Goal: Find specific page/section: Find specific page/section

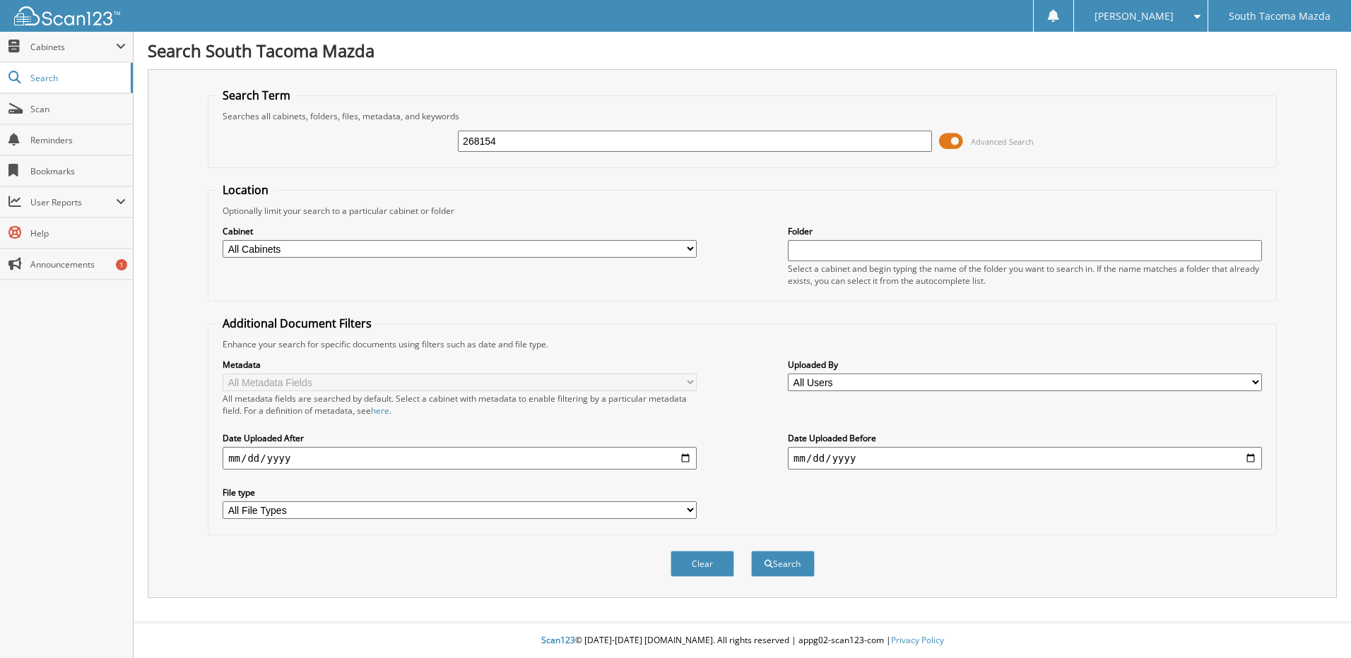
type input "268154"
click at [751, 551] on button "Search" at bounding box center [783, 564] width 64 height 26
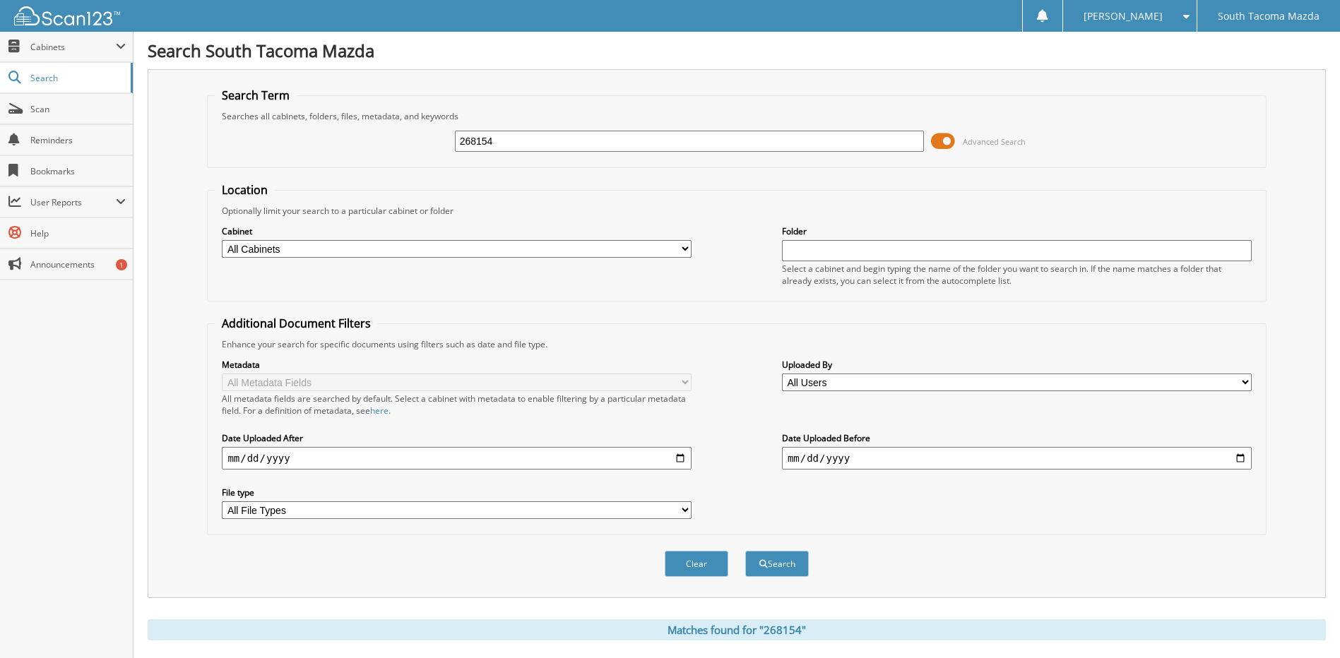
scroll to position [187, 0]
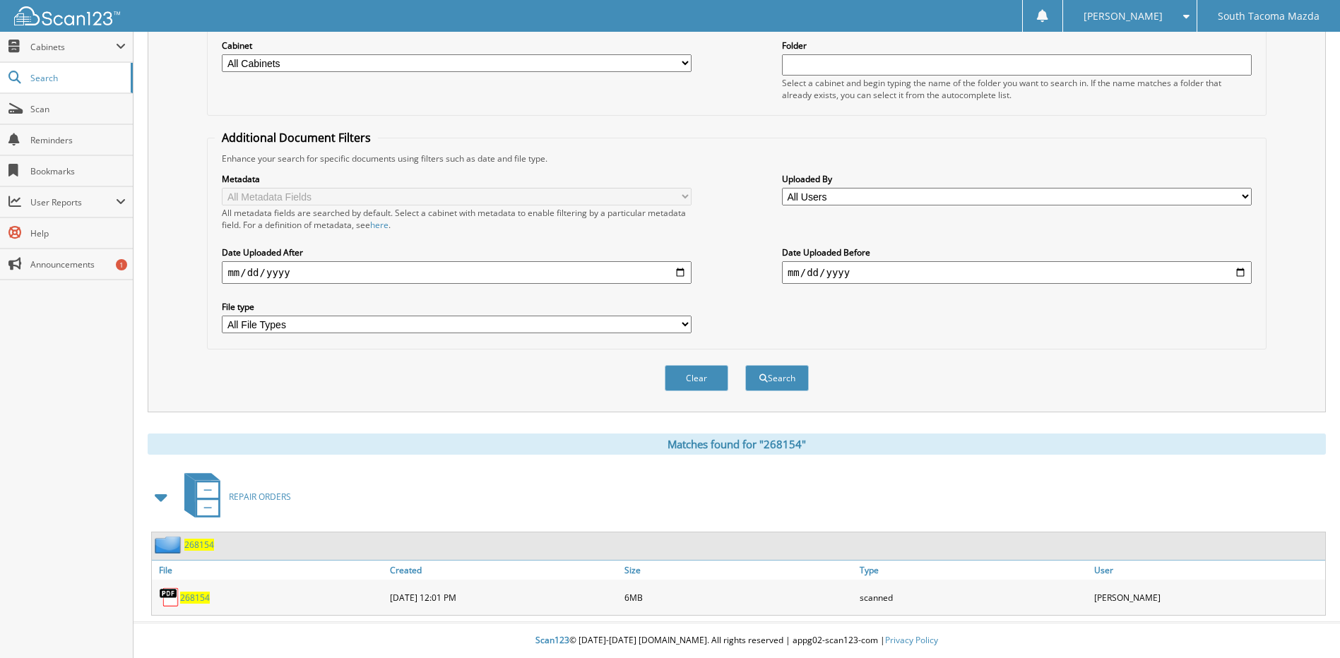
click at [196, 598] on span "268154" at bounding box center [195, 598] width 30 height 12
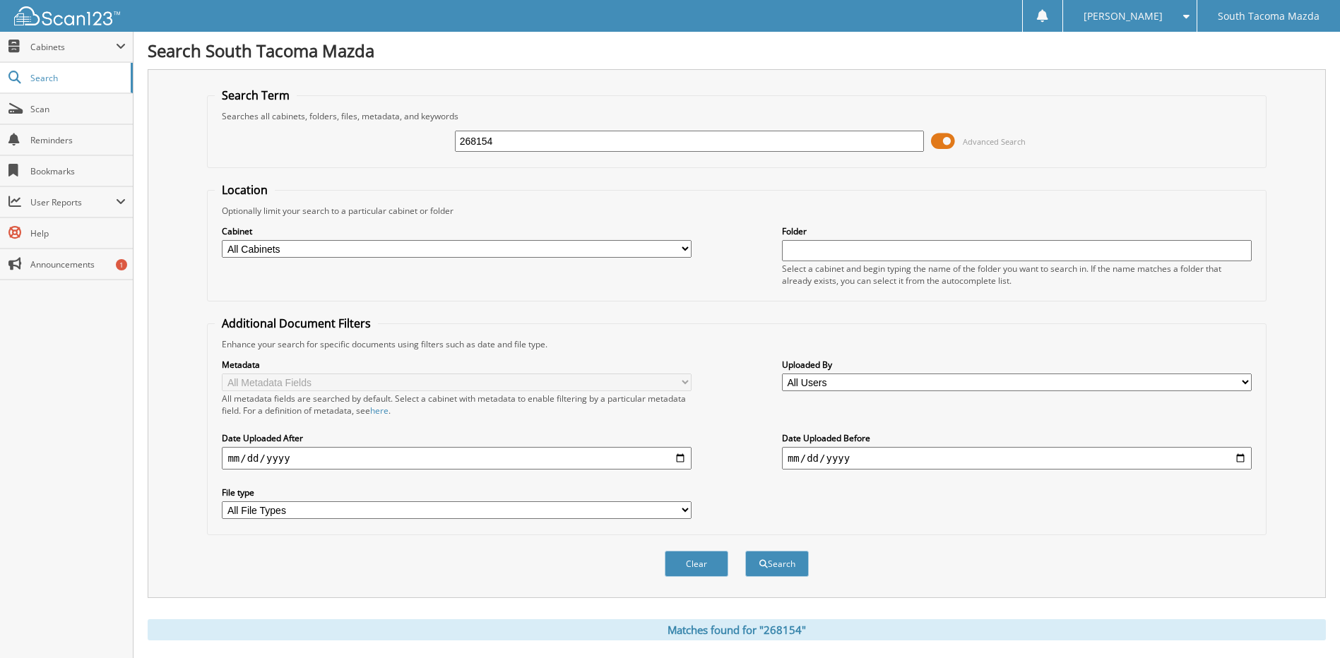
drag, startPoint x: 530, startPoint y: 139, endPoint x: 522, endPoint y: 141, distance: 7.9
click at [522, 141] on input "268154" at bounding box center [690, 141] width 470 height 21
type input "268612"
click at [745, 551] on button "Search" at bounding box center [777, 564] width 64 height 26
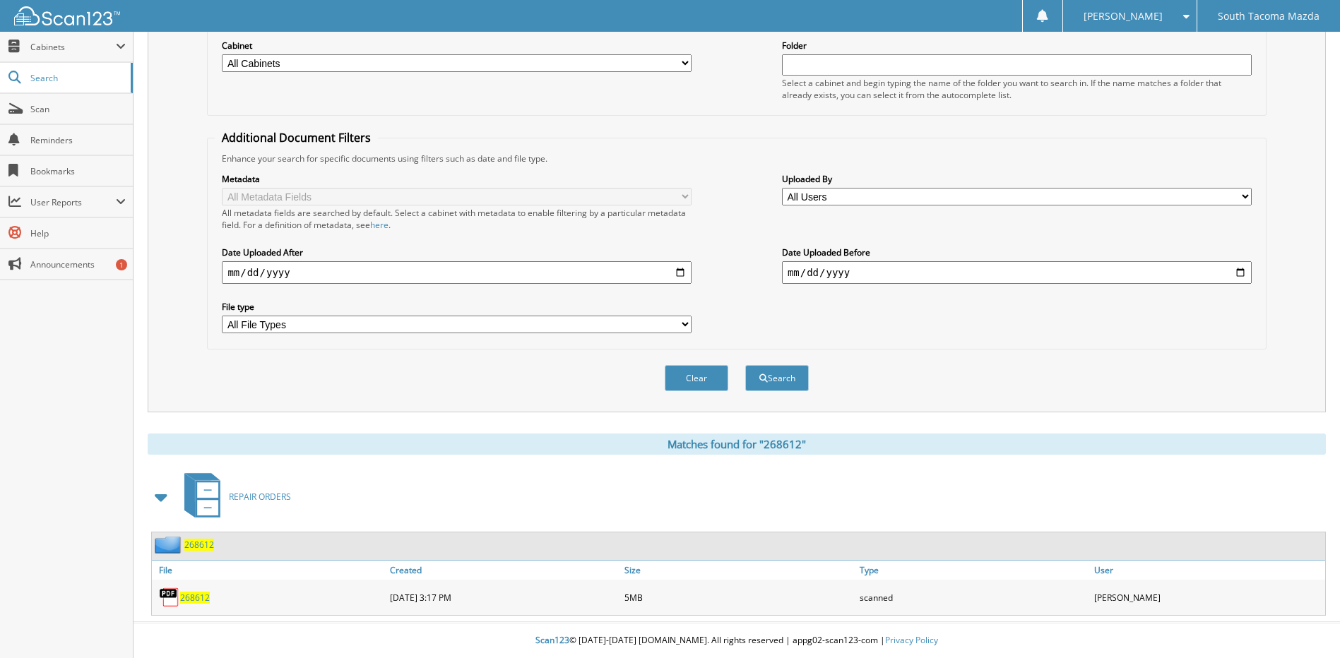
click at [194, 598] on span "268612" at bounding box center [195, 598] width 30 height 12
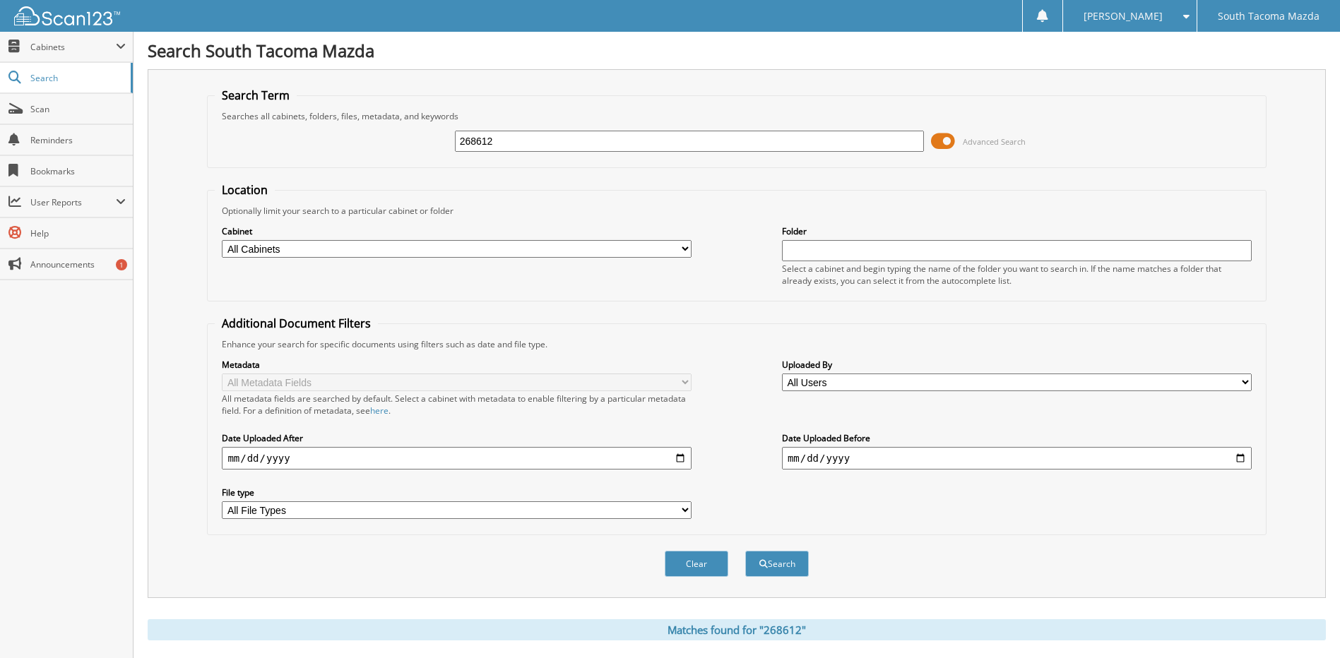
drag, startPoint x: 548, startPoint y: 153, endPoint x: 377, endPoint y: 161, distance: 171.2
click at [377, 161] on fieldset "Search Term Searches all cabinets, folders, files, metadata, and keywords 26861…" at bounding box center [736, 128] width 1059 height 81
type input "268602"
click at [745, 551] on button "Search" at bounding box center [777, 564] width 64 height 26
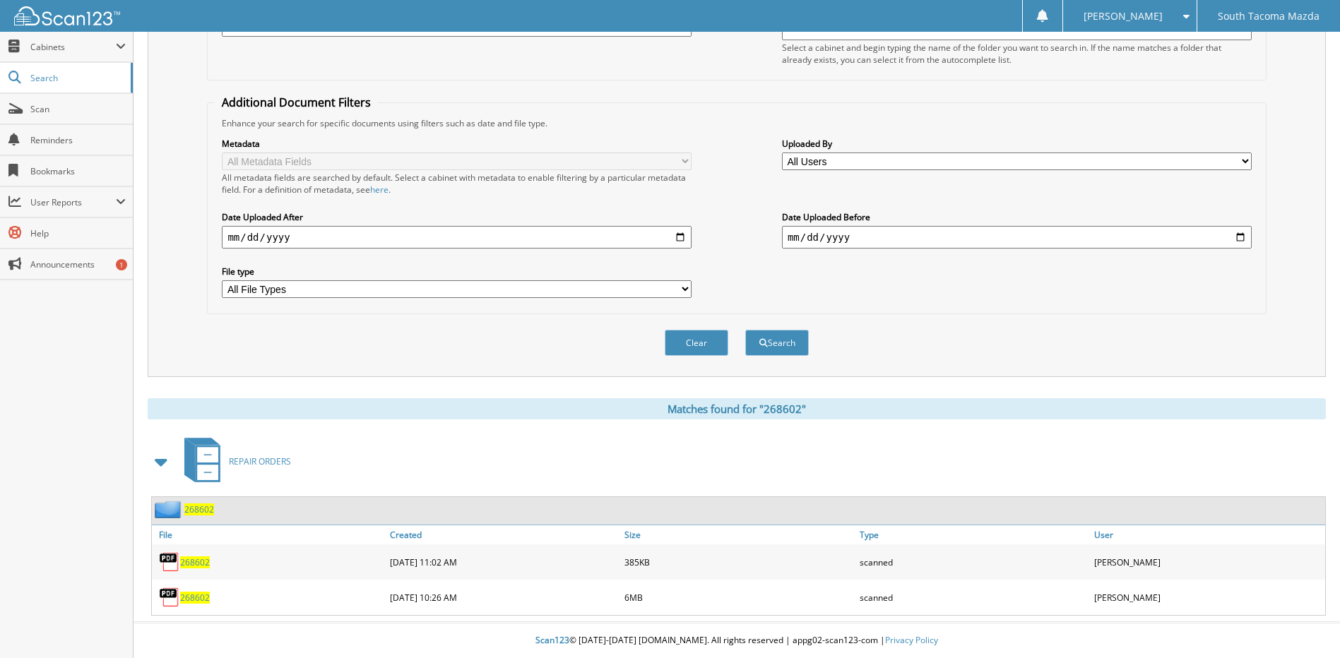
click at [195, 598] on span "268602" at bounding box center [195, 598] width 30 height 12
